Goal: Information Seeking & Learning: Learn about a topic

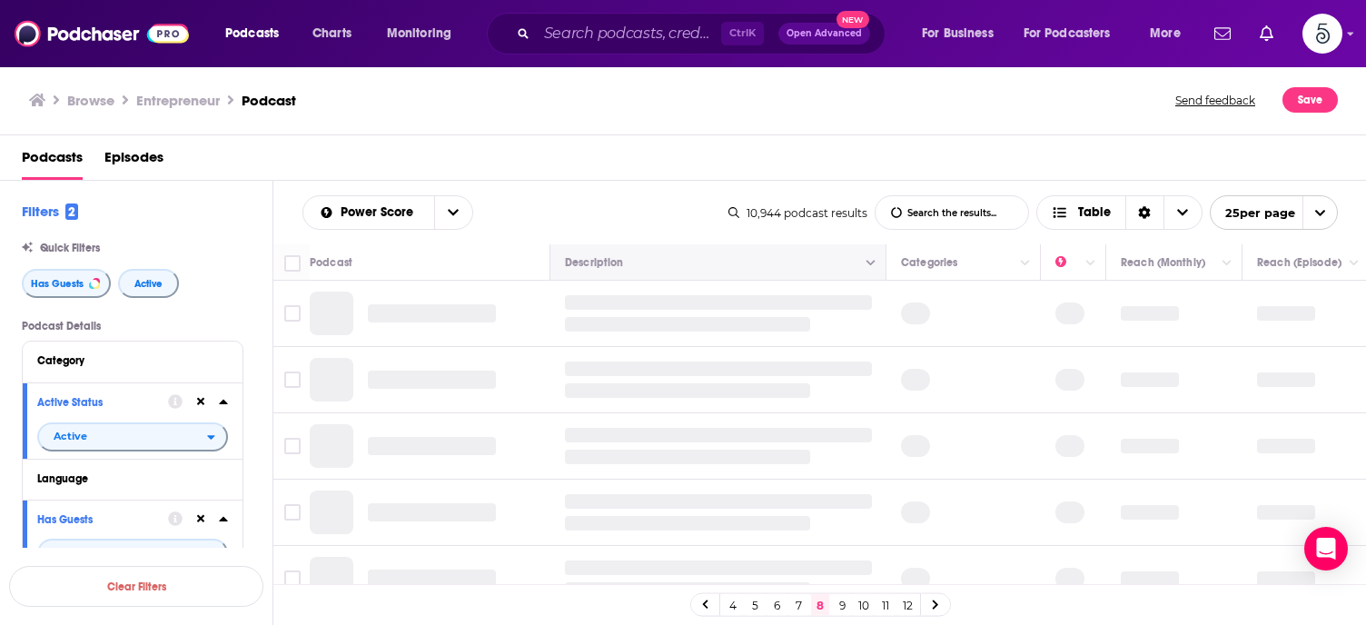
click at [801, 259] on button "Move" at bounding box center [716, 262] width 306 height 22
click at [803, 259] on button "Move" at bounding box center [716, 262] width 306 height 22
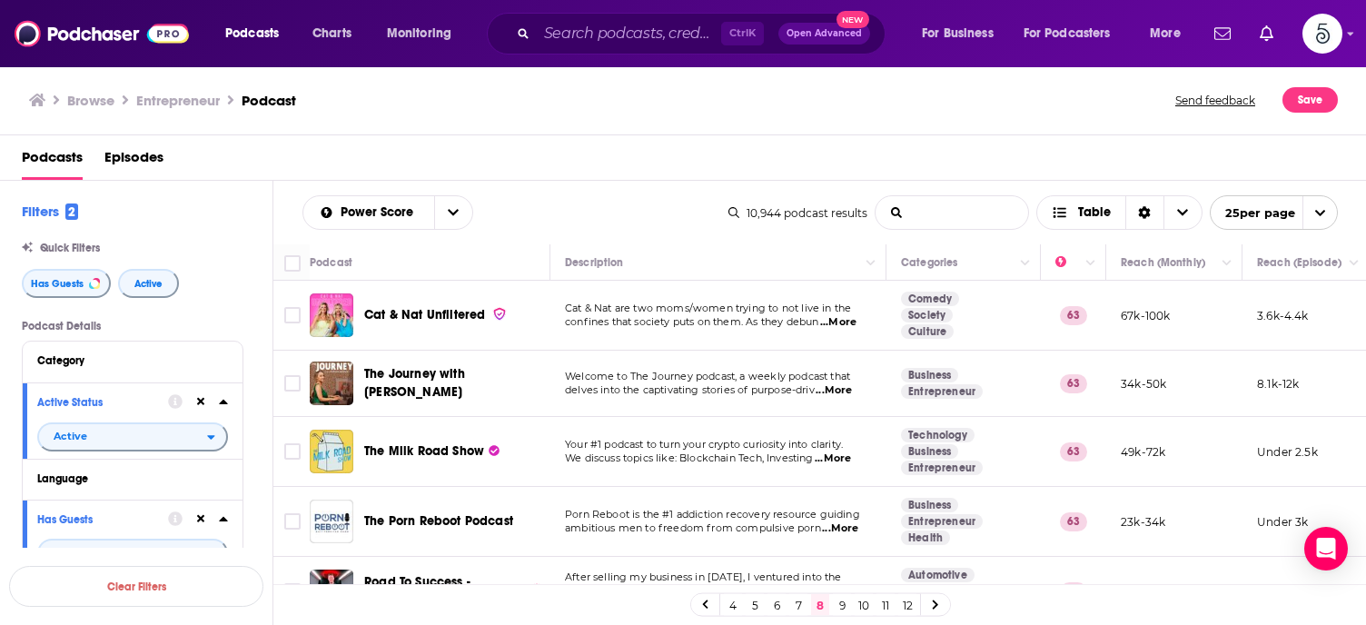
click at [940, 211] on input "List Search Input" at bounding box center [951, 212] width 153 height 33
type input "real estate"
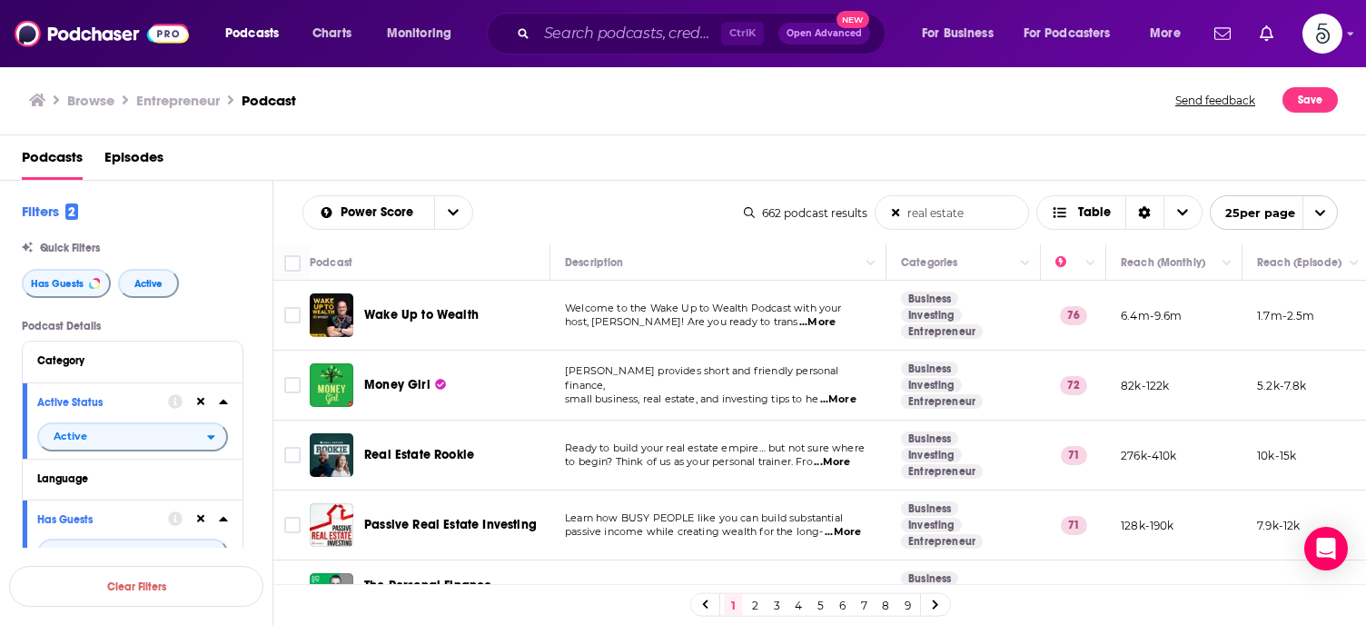
click at [885, 602] on link "8" at bounding box center [885, 605] width 18 height 22
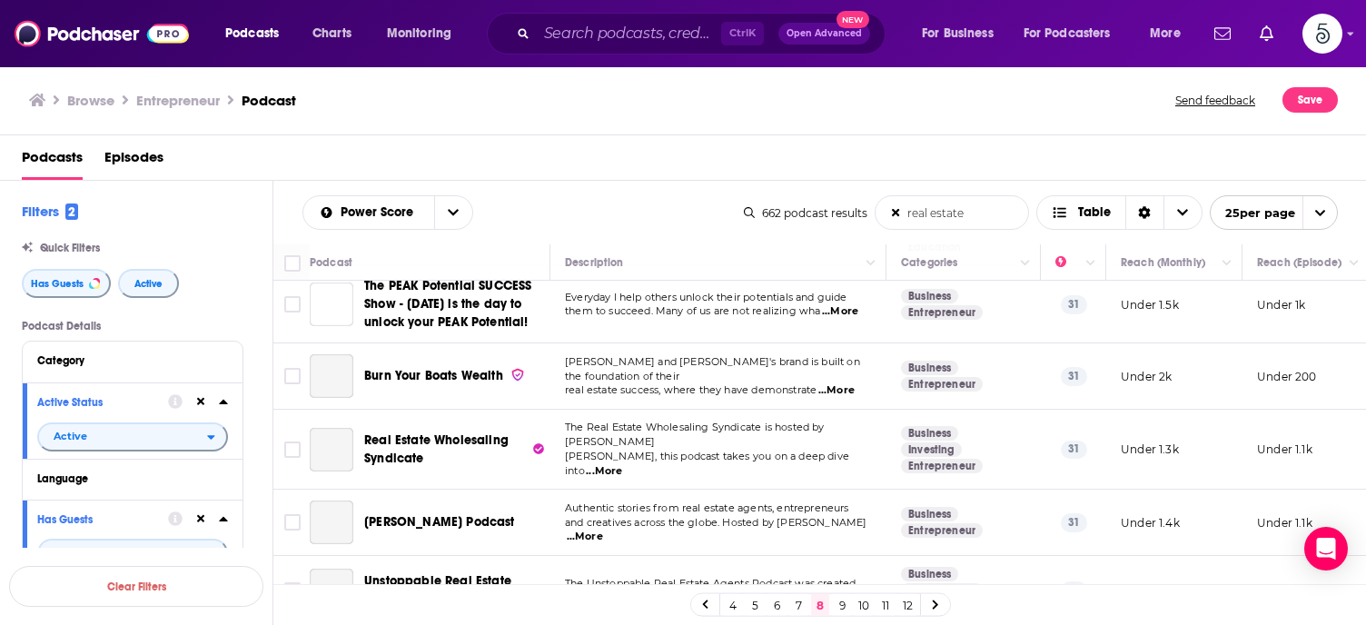
scroll to position [879, 0]
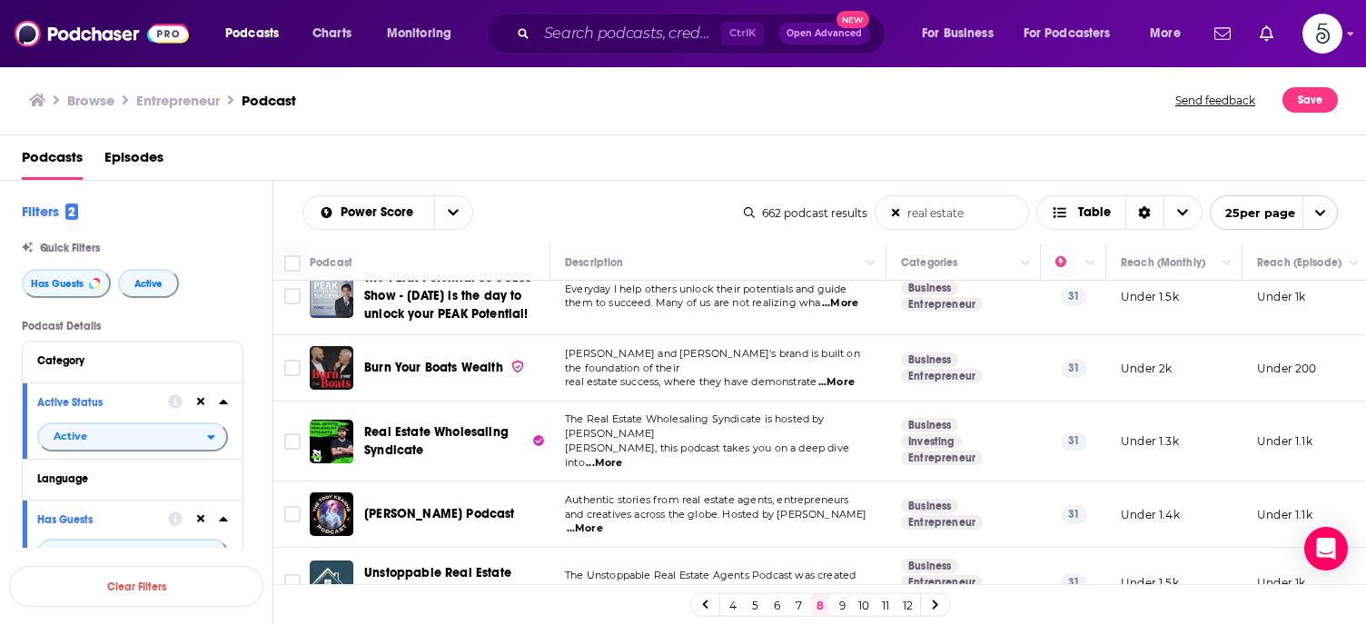
click at [841, 602] on link "9" at bounding box center [842, 605] width 18 height 22
